Goal: Find specific page/section: Find specific page/section

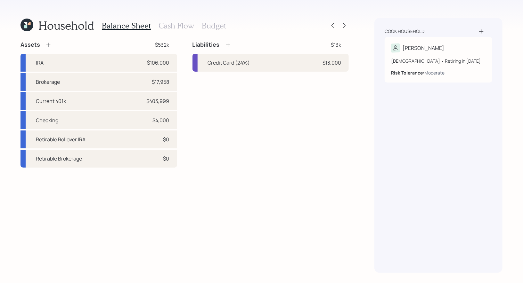
click at [29, 23] on icon at bounding box center [29, 23] width 3 height 3
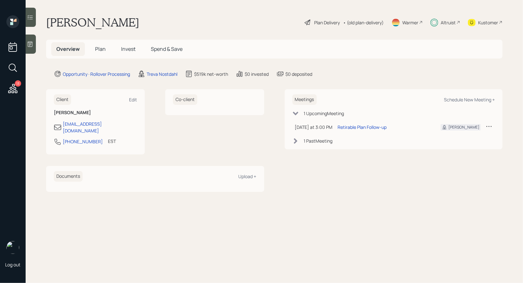
click at [10, 66] on icon at bounding box center [13, 68] width 12 height 12
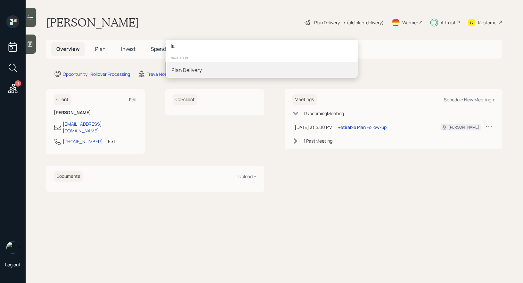
type input "l"
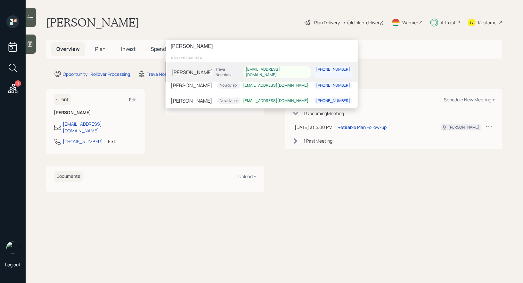
type input "[PERSON_NAME]"
click at [208, 69] on div "[PERSON_NAME] [PERSON_NAME] [EMAIL_ADDRESS][DOMAIN_NAME] [PHONE_NUMBER]" at bounding box center [262, 72] width 192 height 20
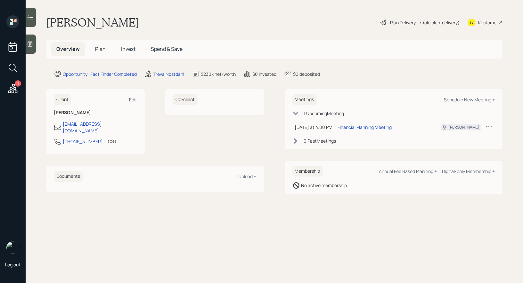
click at [394, 20] on div "Plan Delivery" at bounding box center [403, 22] width 26 height 7
